Goal: Task Accomplishment & Management: Manage account settings

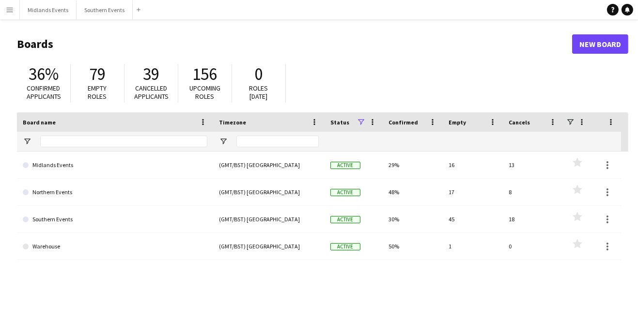
click at [42, 195] on link "Northern Events" at bounding box center [115, 192] width 184 height 27
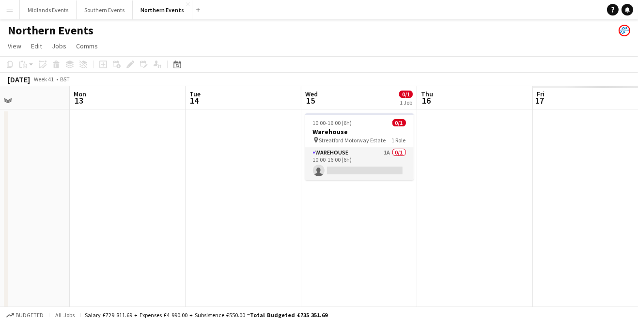
scroll to position [0, 288]
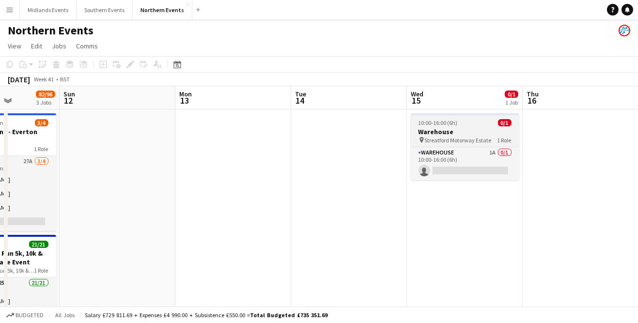
click at [442, 140] on span "Streatford Motorway Estate" at bounding box center [458, 140] width 67 height 7
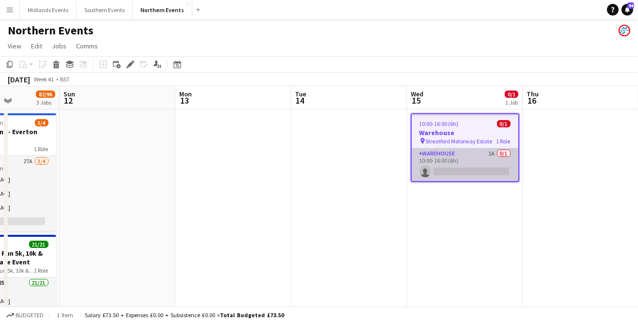
click at [464, 166] on app-card-role "Warehouse 1A 0/1 10:00-16:00 (6h) single-neutral-actions" at bounding box center [465, 164] width 107 height 33
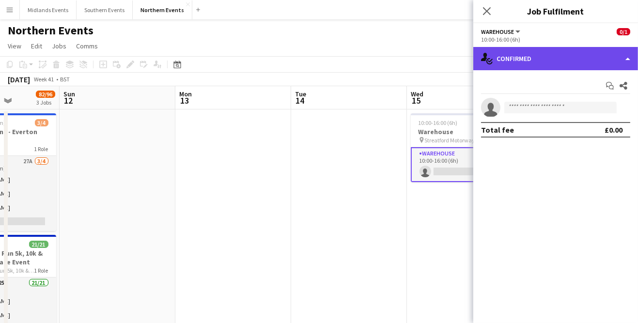
click at [556, 63] on div "single-neutral-actions-check-2 Confirmed" at bounding box center [555, 58] width 165 height 23
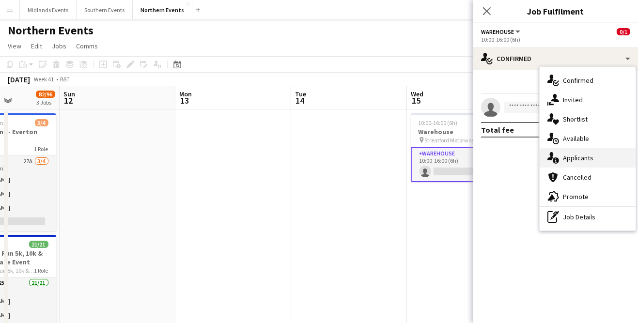
click at [589, 160] on span "Applicants" at bounding box center [578, 157] width 31 height 9
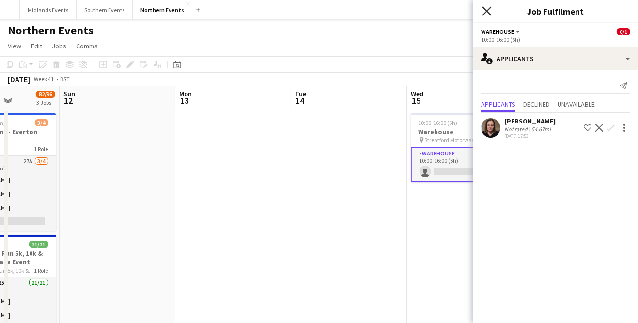
click at [487, 13] on icon "Close pop-in" at bounding box center [486, 10] width 9 height 9
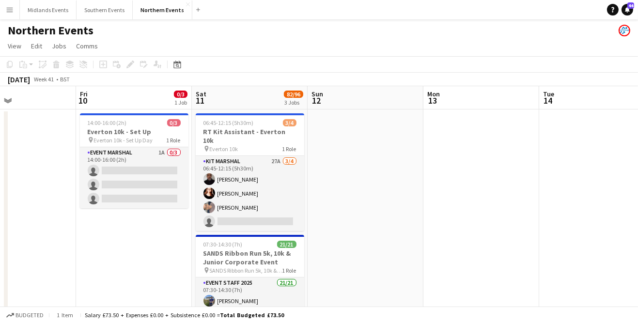
scroll to position [0, 271]
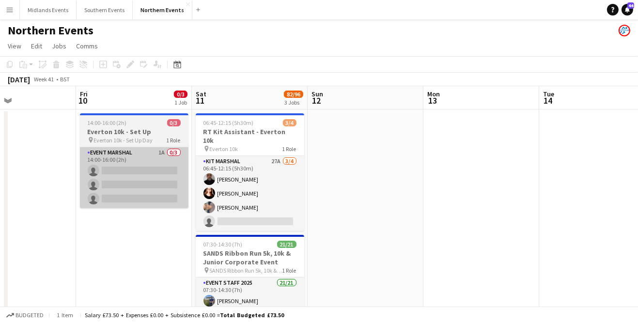
click at [126, 192] on app-card-role "Event Marshal 1A 0/3 14:00-16:00 (2h) single-neutral-actions single-neutral-act…" at bounding box center [134, 177] width 108 height 61
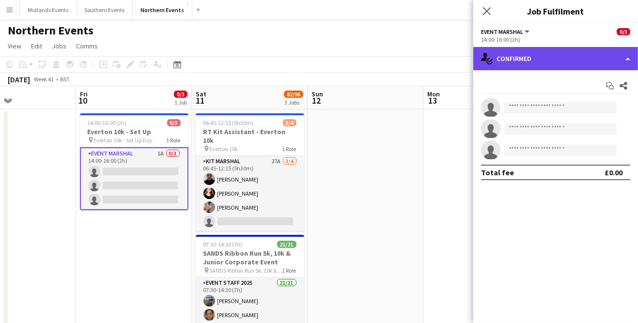
click at [561, 62] on div "single-neutral-actions-check-2 Confirmed" at bounding box center [555, 58] width 165 height 23
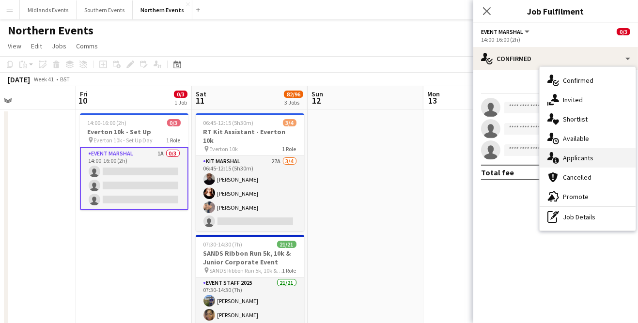
click at [589, 161] on span "Applicants" at bounding box center [578, 157] width 31 height 9
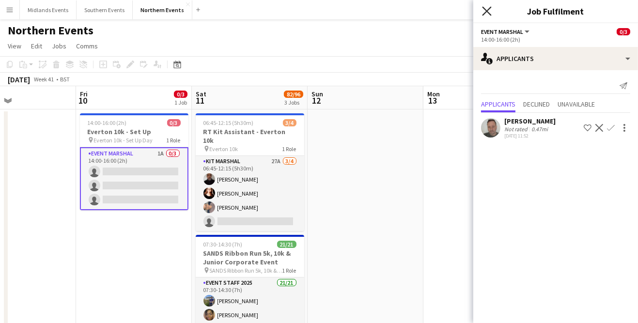
click at [485, 13] on icon at bounding box center [486, 10] width 9 height 9
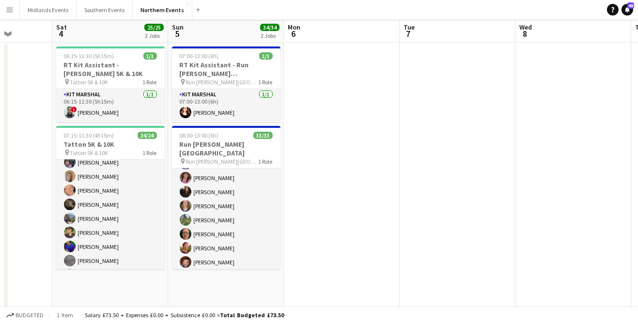
scroll to position [0, 0]
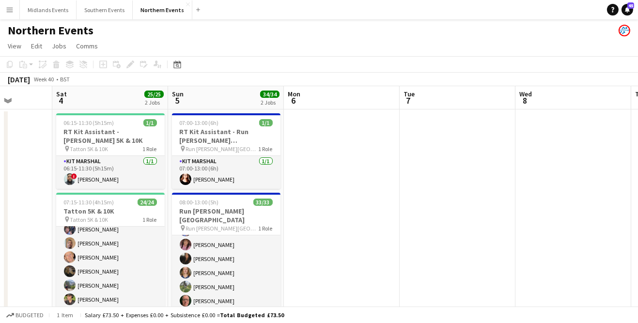
click at [11, 16] on button "Menu" at bounding box center [9, 9] width 19 height 19
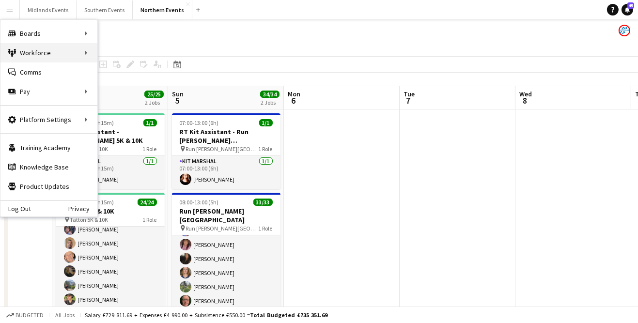
click at [48, 54] on div "Workforce Workforce" at bounding box center [48, 52] width 97 height 19
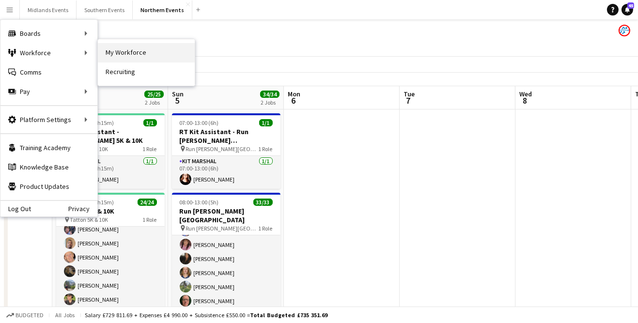
click at [138, 54] on link "My Workforce" at bounding box center [146, 52] width 97 height 19
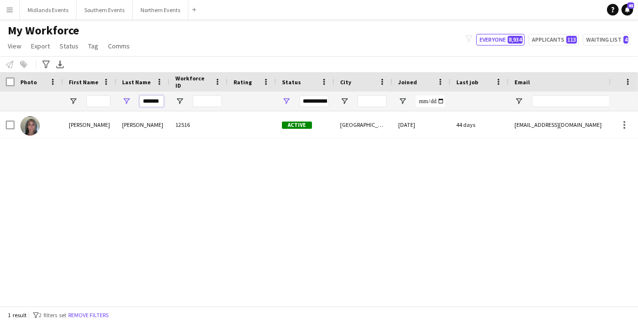
click at [160, 104] on input "*******" at bounding box center [151, 101] width 24 height 12
type input "*"
click at [158, 99] on input "*" at bounding box center [151, 101] width 24 height 12
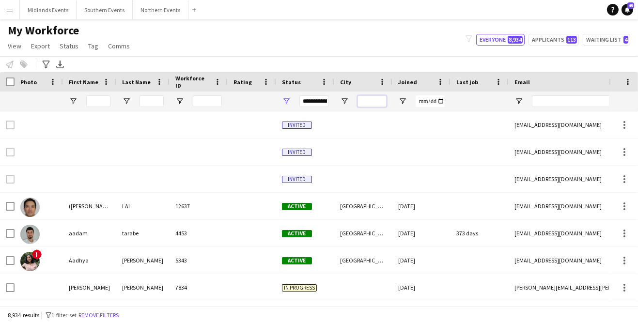
click at [372, 102] on input "City Filter Input" at bounding box center [371, 101] width 29 height 12
type input "**********"
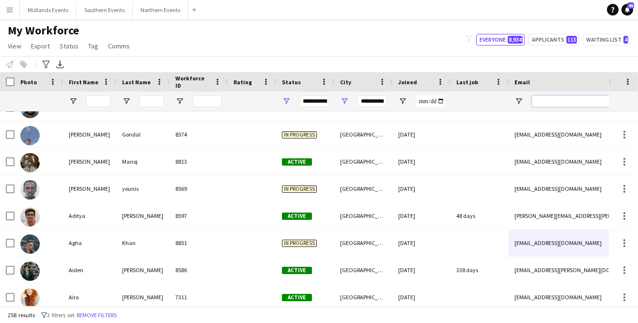
scroll to position [0, 0]
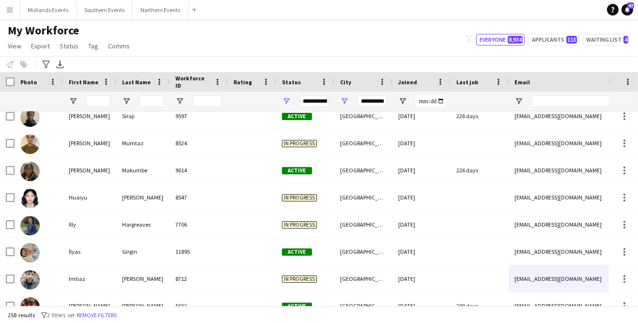
click at [568, 273] on div "[EMAIL_ADDRESS][DOMAIN_NAME]" at bounding box center [605, 278] width 194 height 27
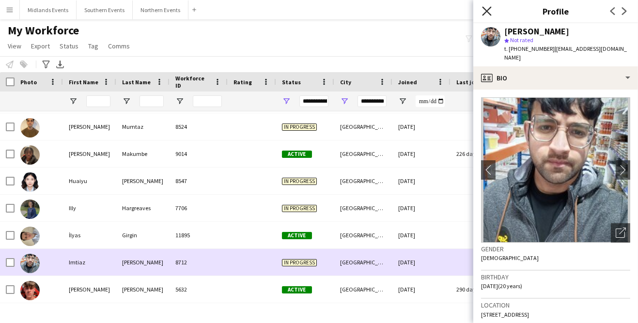
click at [487, 15] on icon "Close pop-in" at bounding box center [486, 10] width 9 height 9
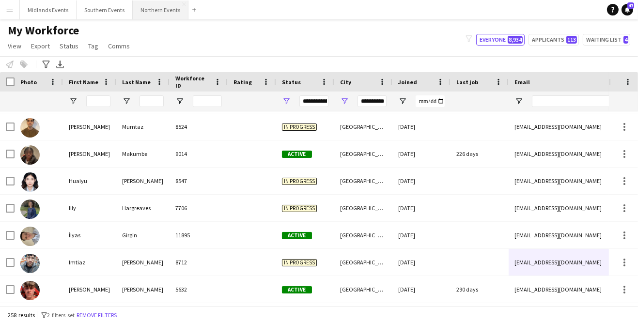
click at [158, 12] on button "Northern Events Close" at bounding box center [161, 9] width 56 height 19
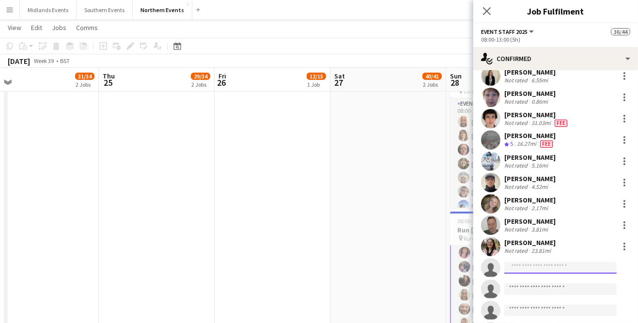
click at [564, 270] on input at bounding box center [560, 268] width 112 height 12
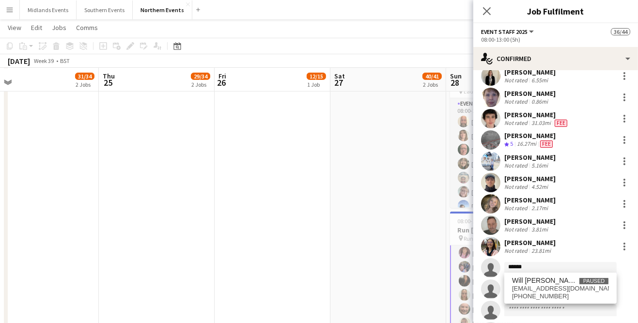
type input "****"
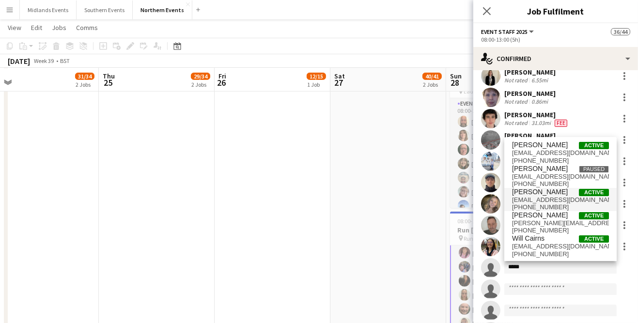
click at [554, 204] on span "[EMAIL_ADDRESS][DOMAIN_NAME]" at bounding box center [560, 200] width 97 height 8
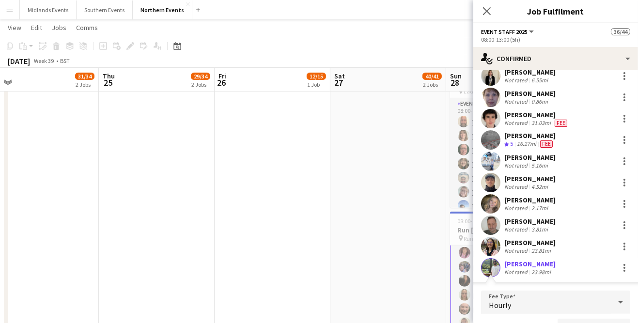
click at [541, 264] on div "[PERSON_NAME]" at bounding box center [529, 263] width 51 height 9
click at [624, 270] on div at bounding box center [624, 271] width 2 height 2
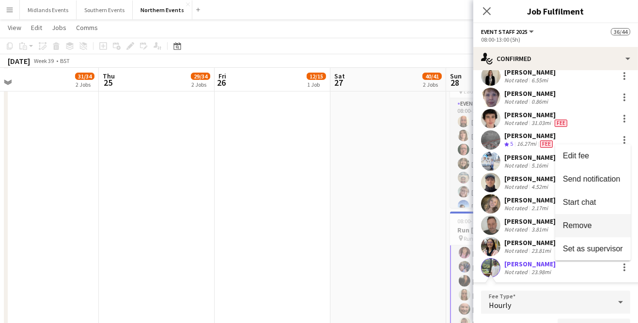
click at [593, 230] on span "Remove" at bounding box center [593, 225] width 60 height 9
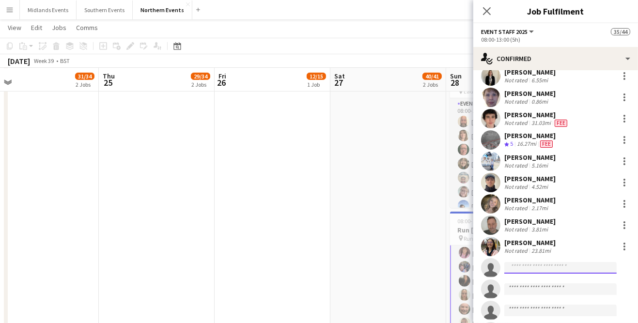
click at [557, 267] on input at bounding box center [560, 268] width 112 height 12
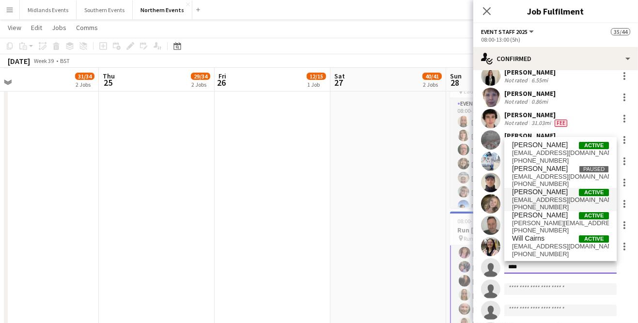
type input "****"
click at [554, 196] on span "Will Bloxsome Active" at bounding box center [560, 192] width 97 height 8
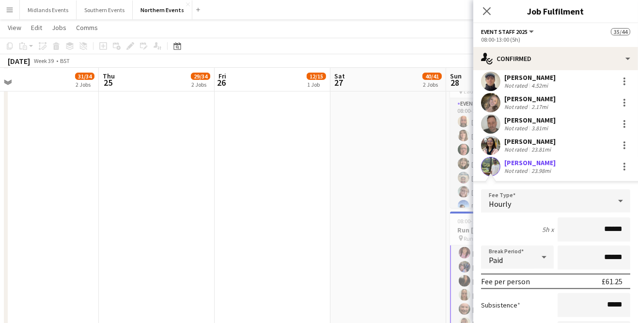
scroll to position [747, 0]
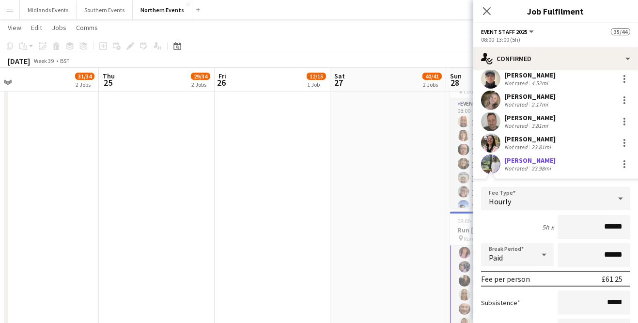
click at [619, 227] on input "******" at bounding box center [593, 227] width 73 height 24
type input "**"
type input "******"
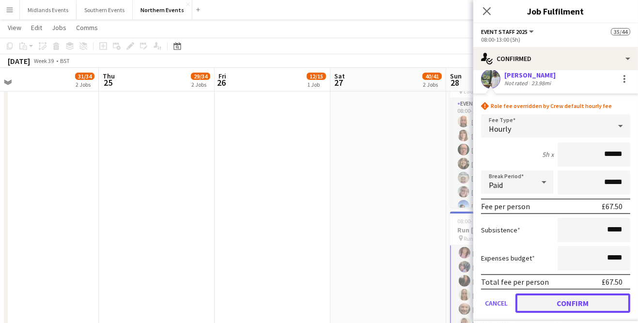
click at [597, 305] on button "Confirm" at bounding box center [572, 302] width 115 height 19
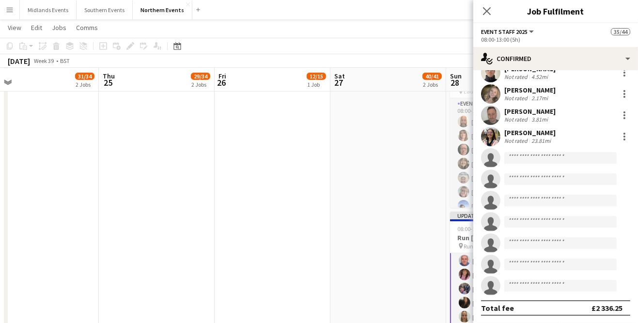
scroll to position [601, 0]
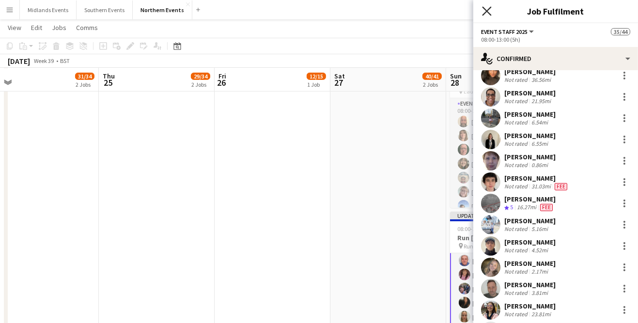
click at [489, 11] on icon "Close pop-in" at bounding box center [486, 10] width 9 height 9
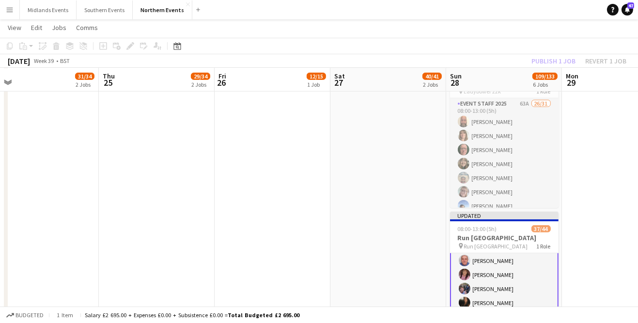
click at [564, 64] on div "Publish 1 job Revert 1 job" at bounding box center [578, 61] width 118 height 13
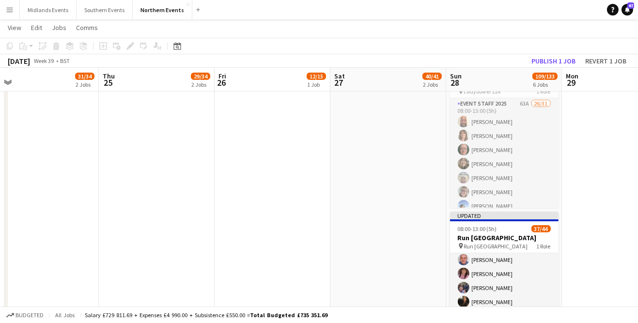
scroll to position [30, 0]
click at [564, 64] on button "Publish 1 job" at bounding box center [553, 61] width 52 height 13
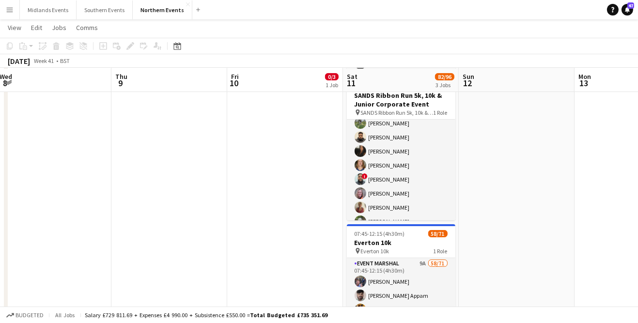
scroll to position [161, 0]
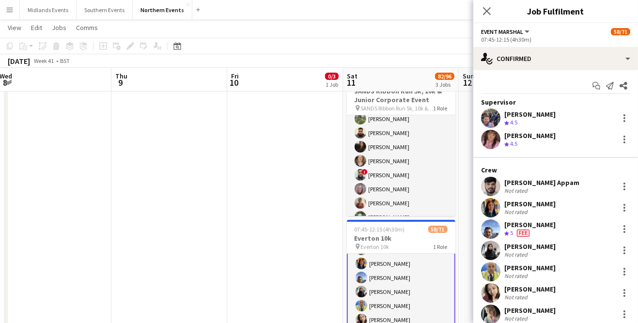
scroll to position [44, 0]
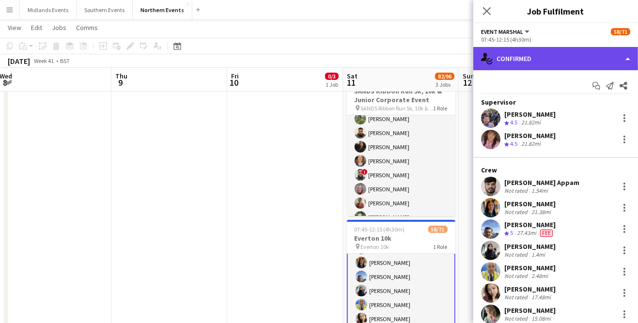
click at [626, 59] on div "single-neutral-actions-check-2 Confirmed" at bounding box center [555, 58] width 165 height 23
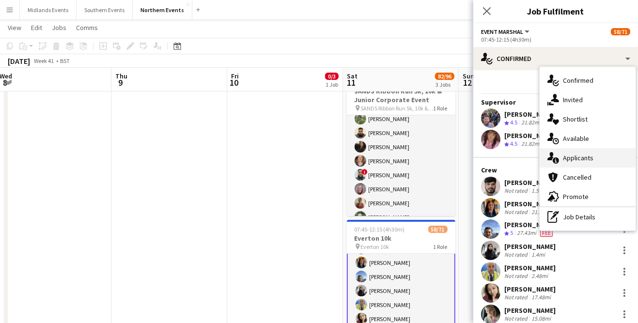
click at [598, 160] on div "single-neutral-actions-information Applicants" at bounding box center [587, 157] width 96 height 19
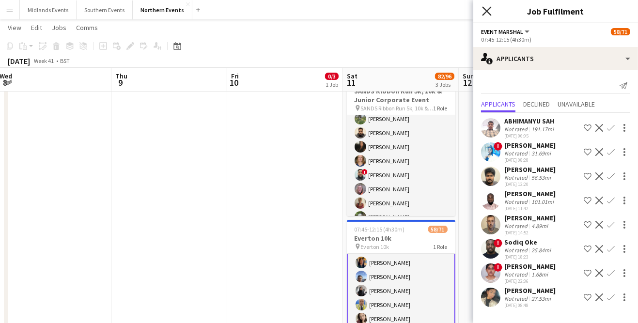
click at [488, 15] on icon "Close pop-in" at bounding box center [486, 10] width 9 height 9
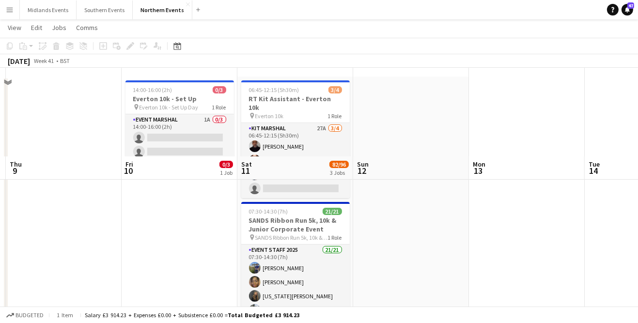
scroll to position [0, 0]
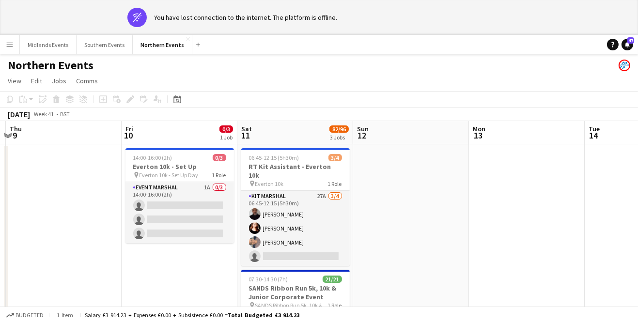
click at [10, 43] on app-icon "Menu" at bounding box center [10, 45] width 8 height 8
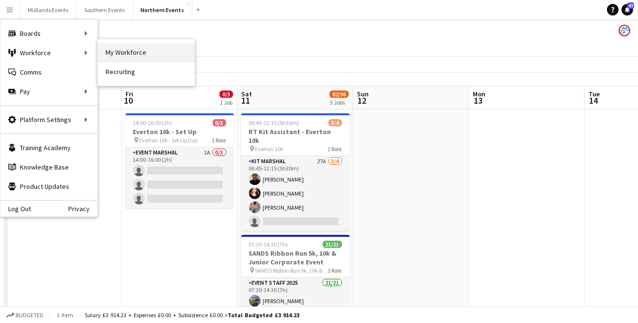
click at [122, 58] on link "My Workforce" at bounding box center [146, 52] width 97 height 19
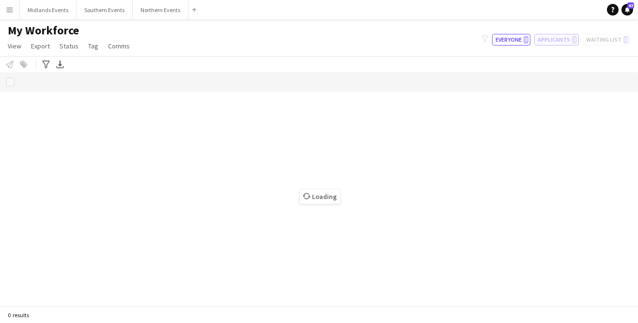
click at [564, 42] on button "Applicants 0" at bounding box center [556, 40] width 45 height 12
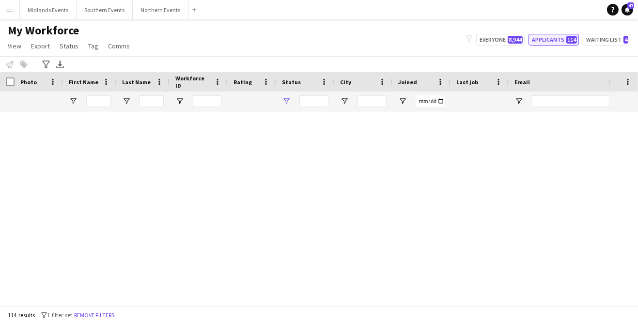
type input "**********"
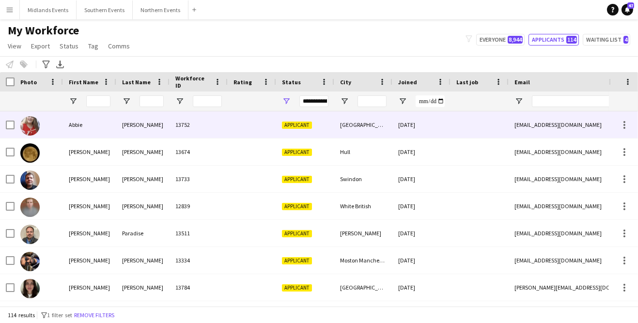
click at [350, 128] on div "[GEOGRAPHIC_DATA]" at bounding box center [363, 124] width 58 height 27
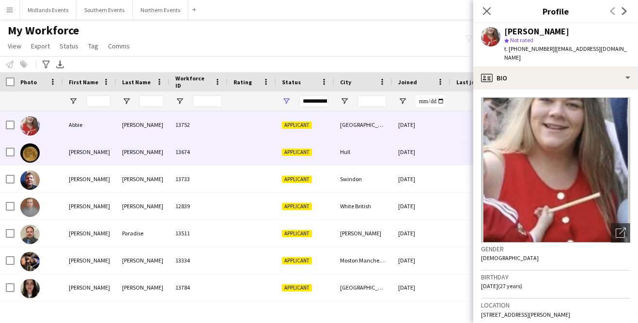
click at [347, 153] on div "Hull" at bounding box center [363, 151] width 58 height 27
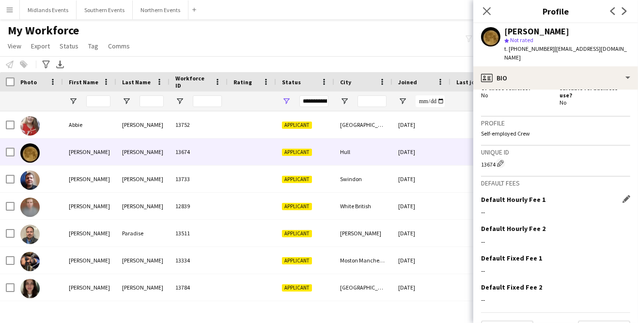
scroll to position [355, 0]
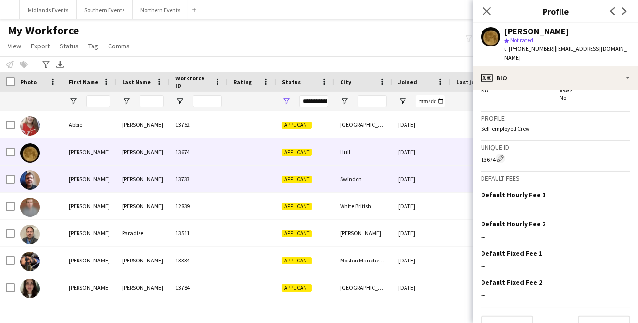
click at [360, 183] on div "Swindon" at bounding box center [363, 179] width 58 height 27
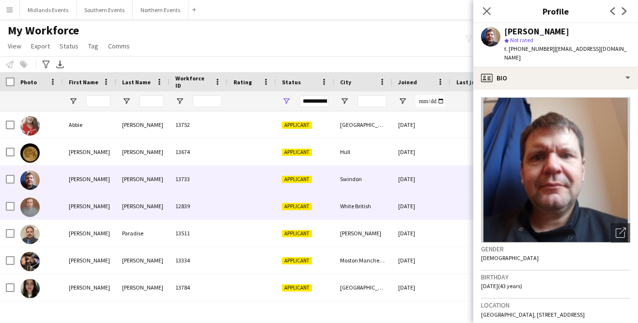
click at [369, 210] on div "White British" at bounding box center [363, 206] width 58 height 27
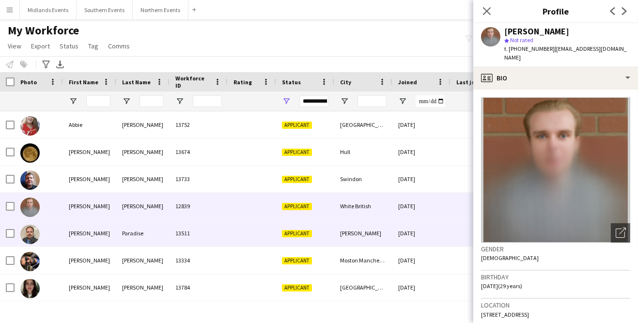
click at [363, 236] on div "[PERSON_NAME]" at bounding box center [363, 233] width 58 height 27
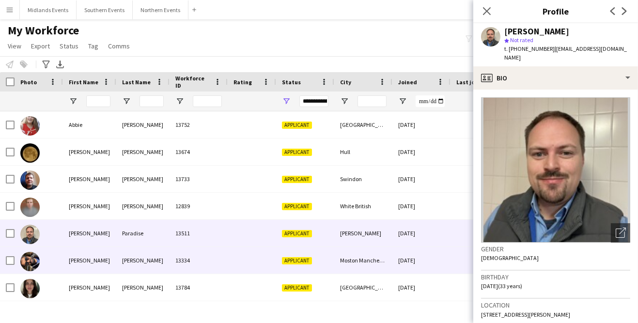
click at [377, 265] on div "Moston Manchester" at bounding box center [363, 260] width 58 height 27
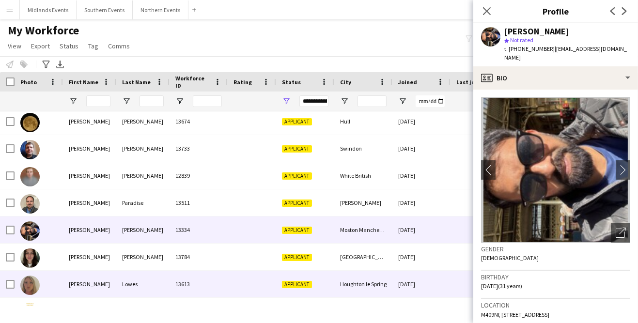
scroll to position [31, 0]
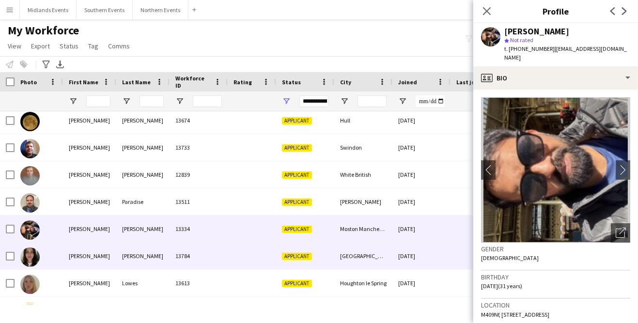
click at [351, 257] on div "[GEOGRAPHIC_DATA]" at bounding box center [363, 256] width 58 height 27
